Goal: Information Seeking & Learning: Find specific fact

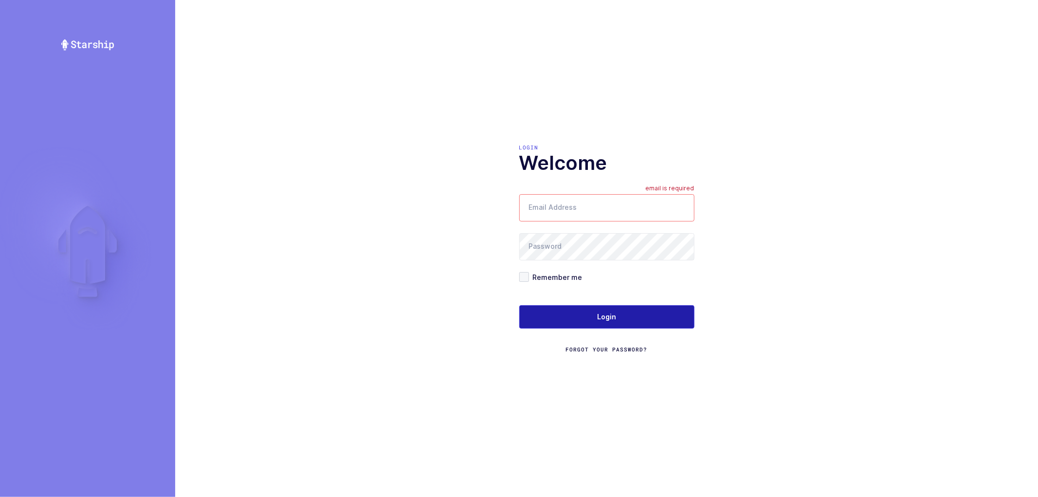
type input "nathan@janustrade.com"
click at [604, 316] on span "Login" at bounding box center [606, 317] width 19 height 10
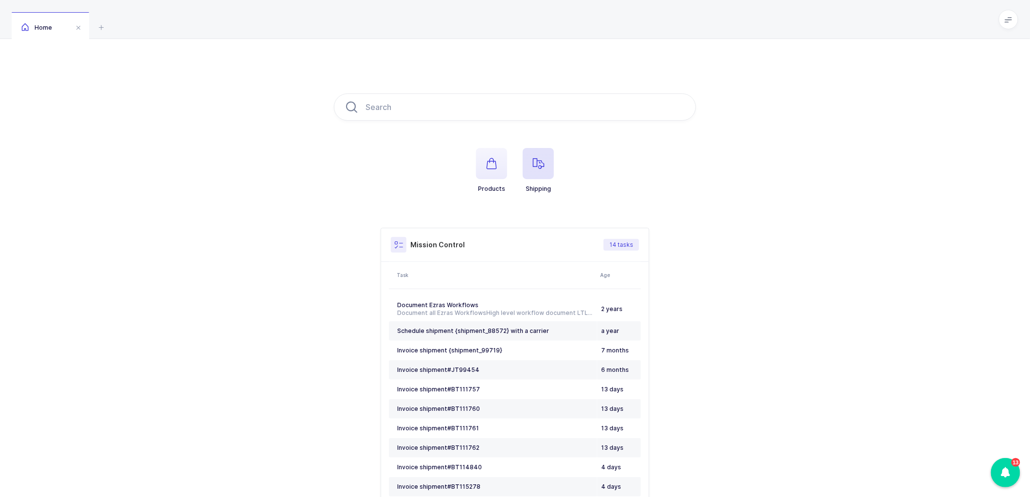
click at [533, 164] on icon "button" at bounding box center [539, 164] width 12 height 12
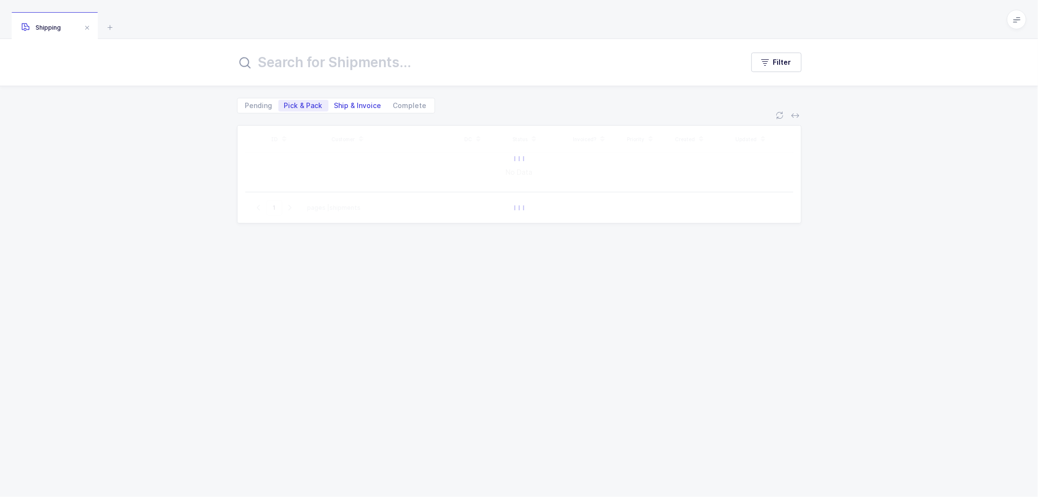
click at [355, 102] on span "Ship & Invoice" at bounding box center [357, 105] width 47 height 7
click at [335, 101] on input "Ship & Invoice" at bounding box center [332, 103] width 6 height 6
radio input "true"
radio input "false"
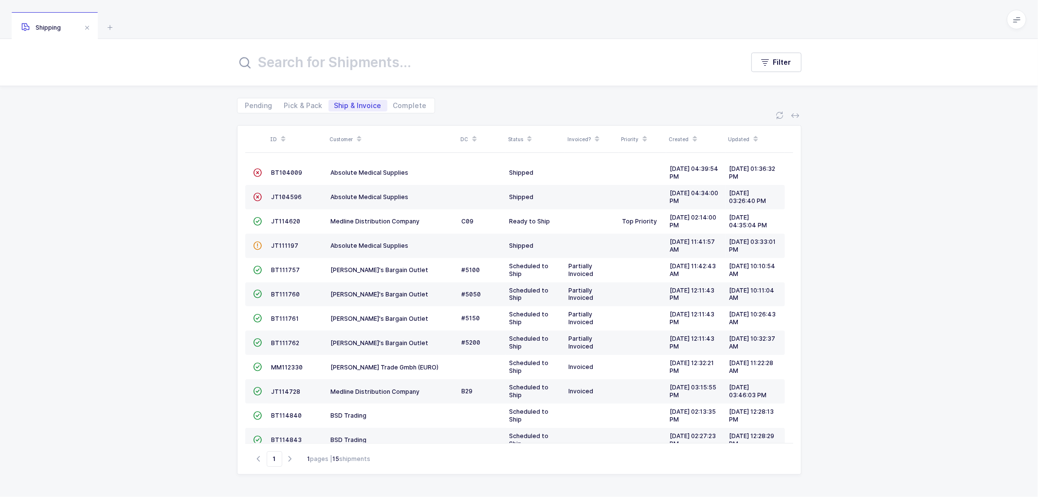
click at [358, 133] on span at bounding box center [359, 139] width 12 height 17
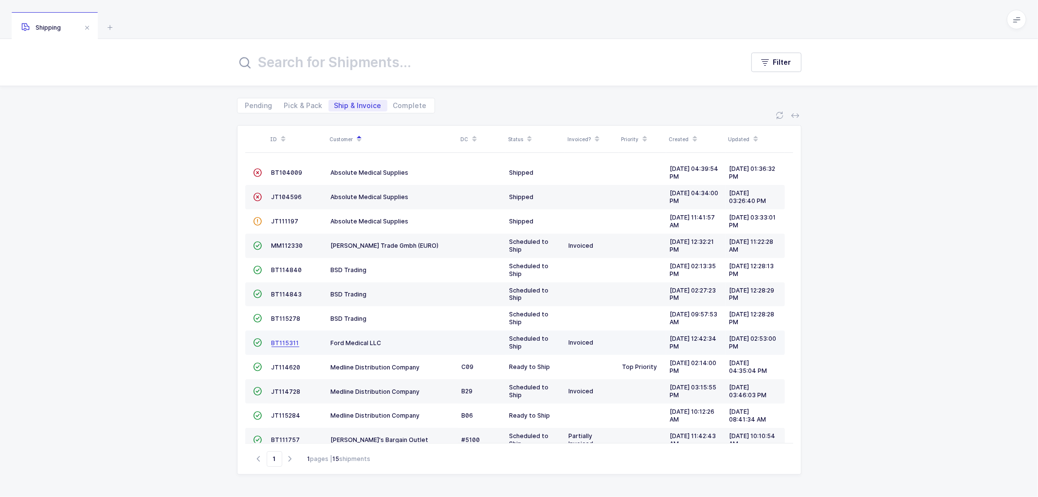
click at [284, 341] on span "BT115311" at bounding box center [286, 342] width 28 height 7
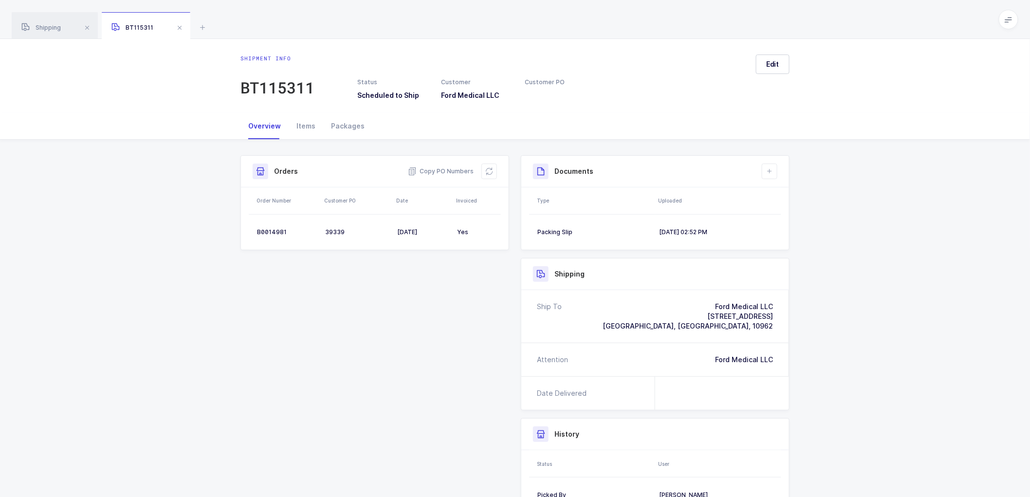
drag, startPoint x: 51, startPoint y: 27, endPoint x: 209, endPoint y: 55, distance: 161.1
click at [51, 27] on span "Shipping" at bounding box center [40, 27] width 39 height 7
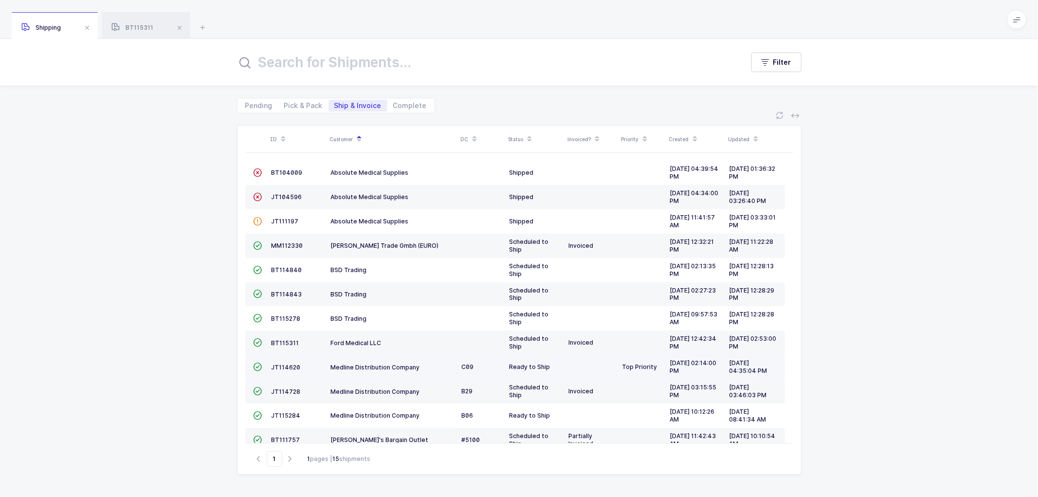
scroll to position [91, 0]
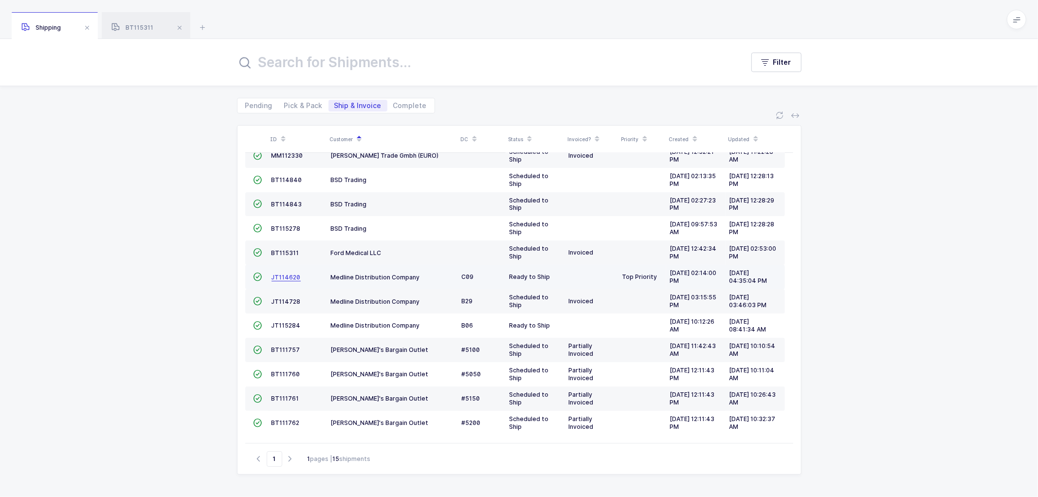
click at [288, 275] on span "JT114620" at bounding box center [286, 277] width 29 height 7
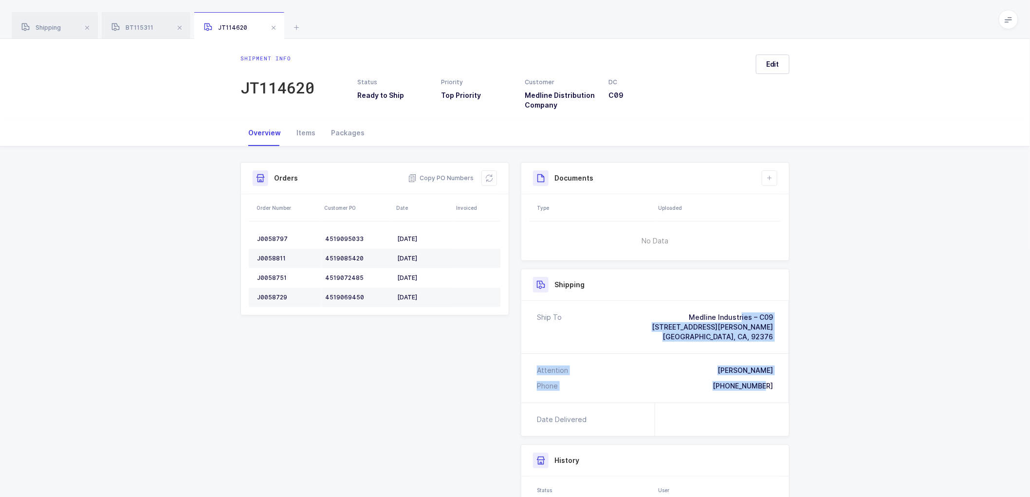
drag, startPoint x: 770, startPoint y: 386, endPoint x: 669, endPoint y: 309, distance: 126.1
click at [669, 309] on div "Ship To Medline Industries – C09 [STREET_ADDRESS][PERSON_NAME] Attention [PERSO…" at bounding box center [655, 352] width 268 height 102
copy div "Medline Industries – C09 [STREET_ADDRESS][PERSON_NAME] Attention [PERSON_NAME] …"
click at [438, 177] on span "Copy PO Numbers" at bounding box center [441, 178] width 66 height 10
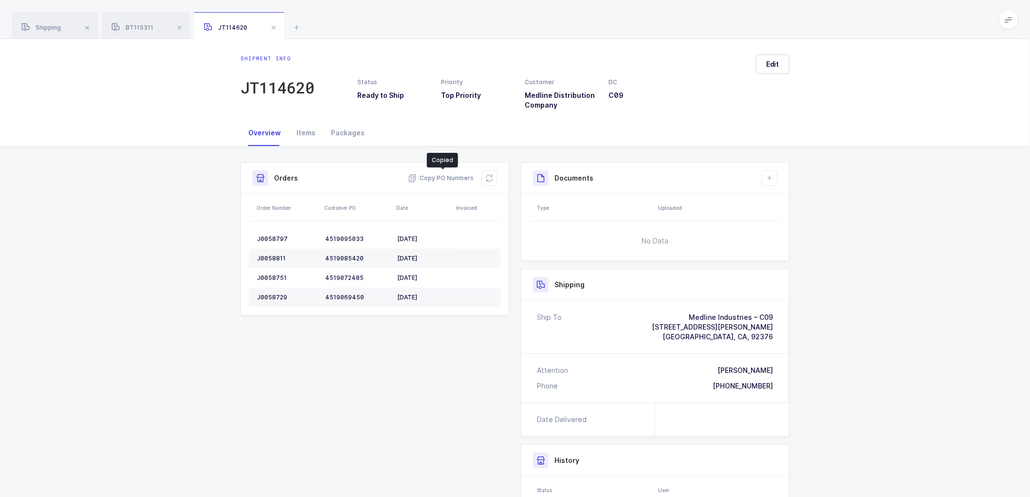
drag, startPoint x: 358, startPoint y: 130, endPoint x: 766, endPoint y: 209, distance: 416.0
click at [359, 130] on div "Packages" at bounding box center [347, 133] width 49 height 26
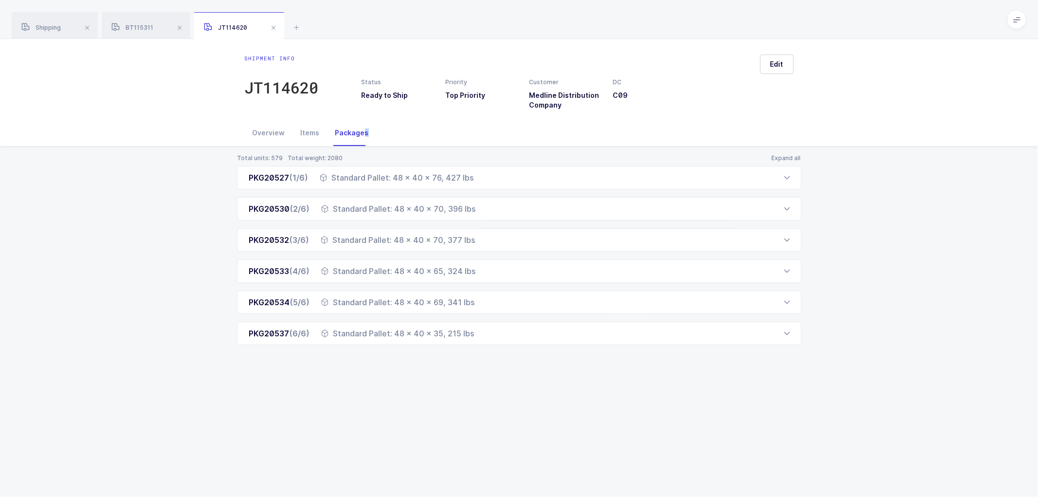
drag, startPoint x: 244, startPoint y: 172, endPoint x: 476, endPoint y: 347, distance: 290.6
click at [481, 354] on div "Total units: 579 Total weight: 2080 Expand all PKG20527 (1/6) Standard Pallet: …" at bounding box center [519, 262] width 1023 height 230
copy div "PKG20527 (1/6) Standard Pallet: 48 x 40 x 76, 427 lbs Order Number Customer PO …"
drag, startPoint x: 55, startPoint y: 31, endPoint x: 104, endPoint y: 26, distance: 49.4
click at [57, 31] on span "Shipping" at bounding box center [40, 27] width 39 height 7
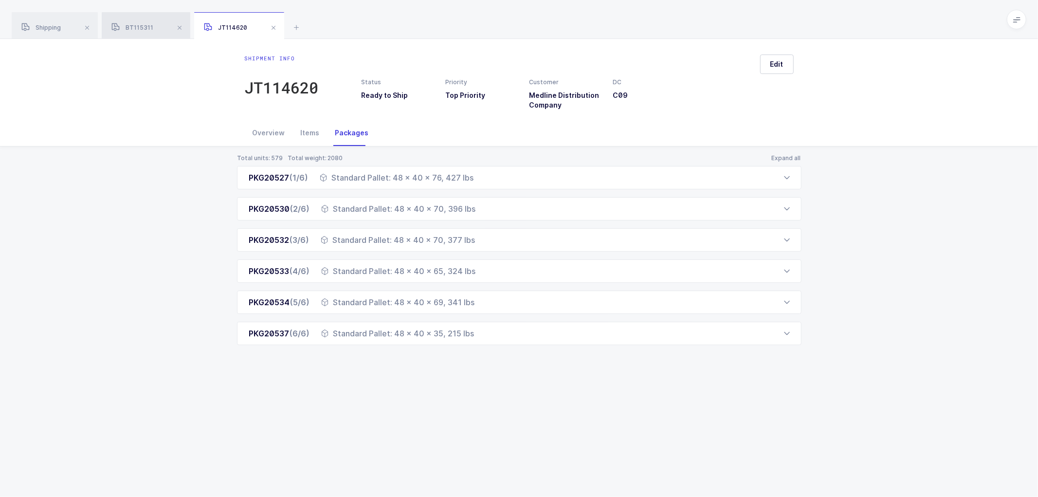
scroll to position [64, 0]
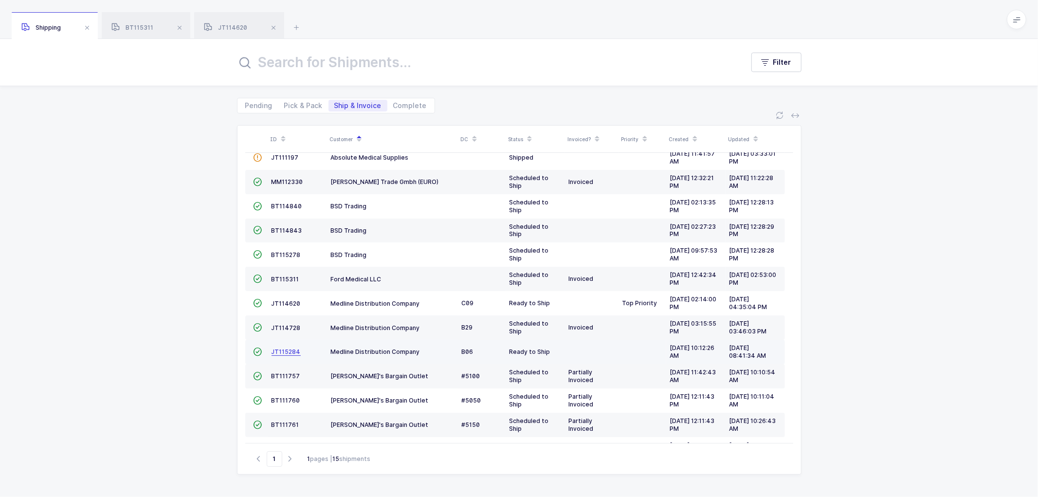
click at [287, 351] on span "JT115284" at bounding box center [286, 351] width 29 height 7
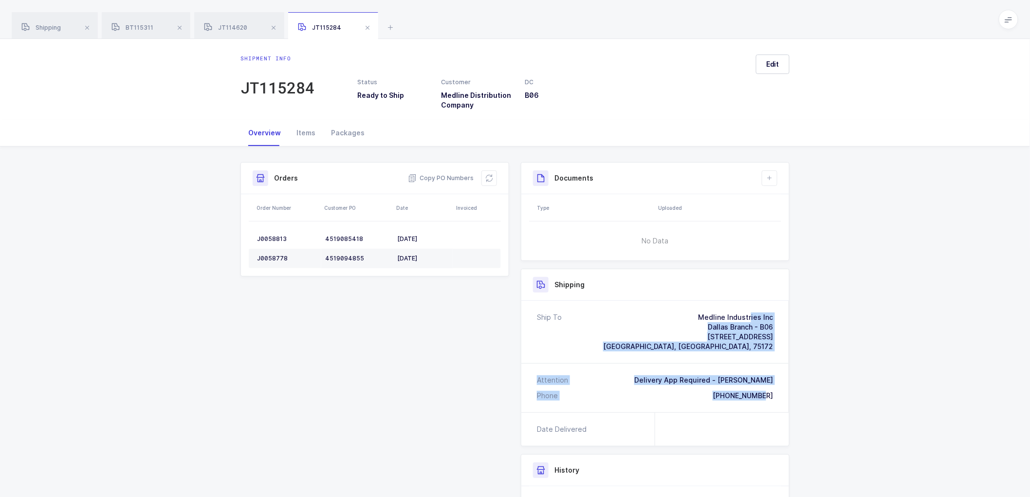
drag, startPoint x: 776, startPoint y: 395, endPoint x: 638, endPoint y: 317, distance: 158.3
click at [638, 317] on div "Ship To Medline Industries Inc Dallas Branch - B06 [STREET_ADDRESS][PERSON_NAME…" at bounding box center [655, 356] width 268 height 111
copy div "Medline Industries Inc Dallas Branch - B06 [STREET_ADDRESS][PERSON_NAME] Attent…"
drag, startPoint x: 437, startPoint y: 175, endPoint x: 410, endPoint y: 163, distance: 29.6
click at [437, 175] on span "Copy PO Numbers" at bounding box center [441, 178] width 66 height 10
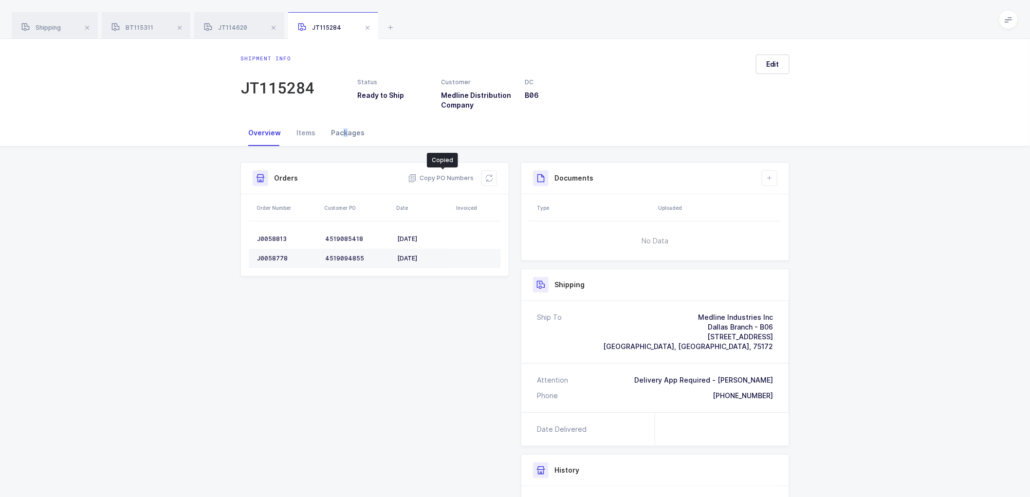
click at [344, 132] on div "Packages" at bounding box center [347, 133] width 49 height 26
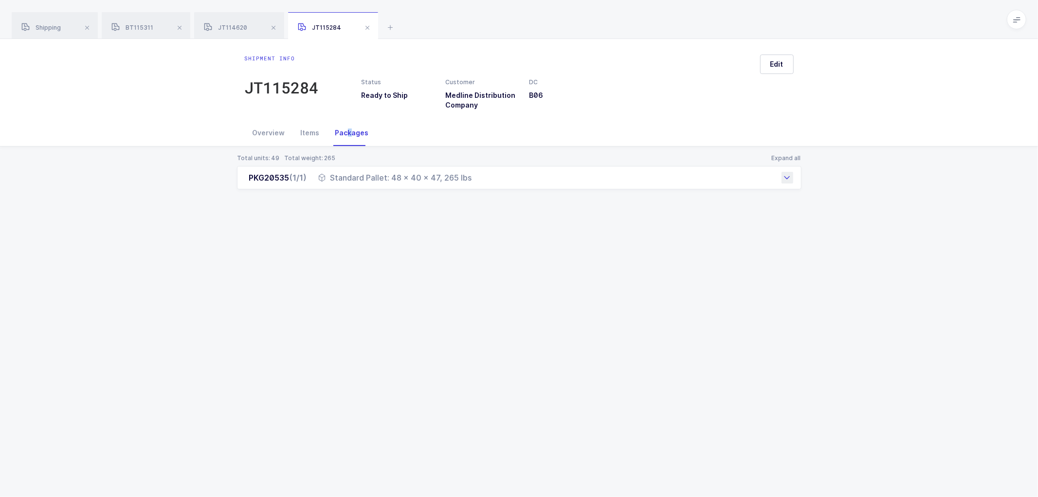
drag, startPoint x: 251, startPoint y: 181, endPoint x: 485, endPoint y: 183, distance: 234.7
click at [485, 183] on div "PKG20535 (1/1) Standard Pallet: 48 x 40 x 47, 265 lbs" at bounding box center [519, 177] width 565 height 23
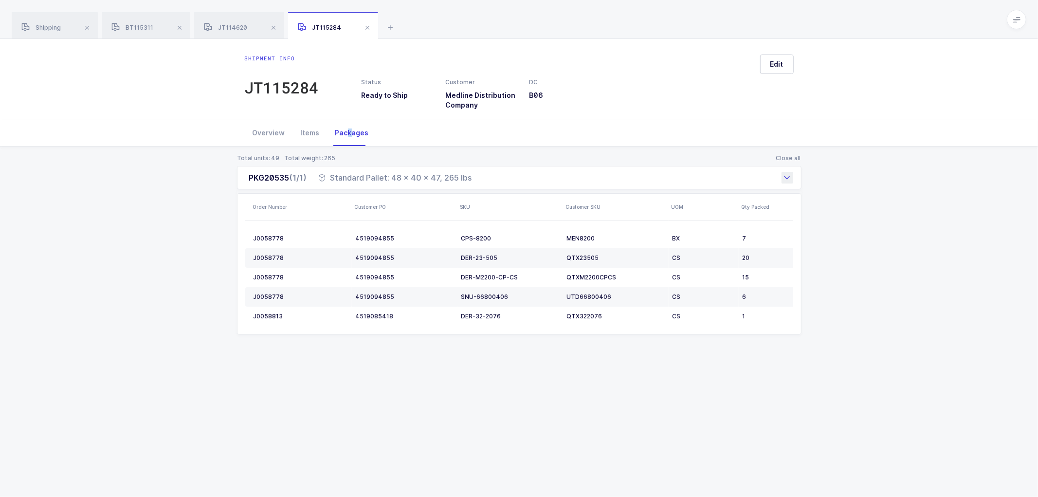
copy div "PKG20535 (1/1) Standard Pallet: 48 x 40 x 47, 265 lbs"
drag, startPoint x: 47, startPoint y: 25, endPoint x: 59, endPoint y: 28, distance: 12.5
click at [47, 25] on span "Shipping" at bounding box center [40, 27] width 39 height 7
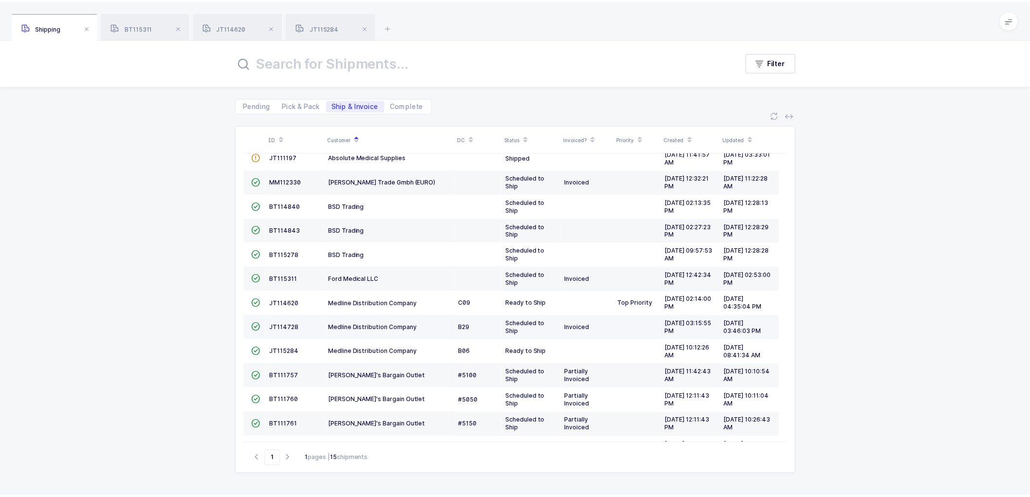
scroll to position [91, 0]
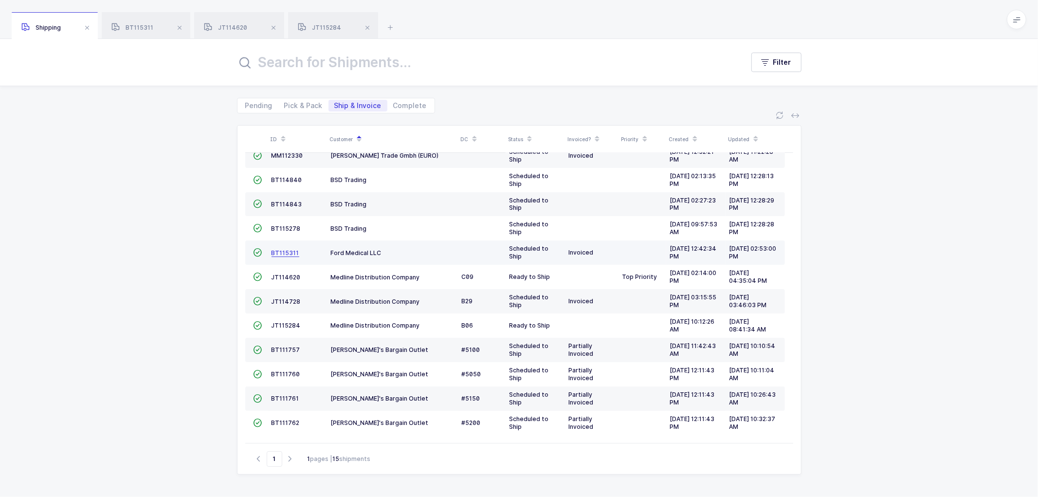
click at [278, 250] on span "BT115311" at bounding box center [286, 252] width 28 height 7
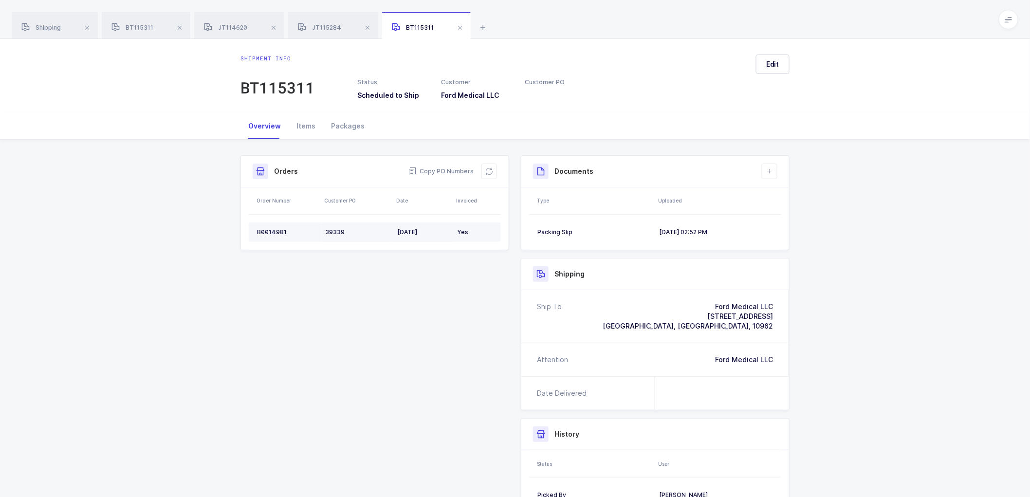
click at [270, 230] on div "B0014981" at bounding box center [287, 232] width 60 height 8
copy div "B0014981"
